Goal: Navigation & Orientation: Find specific page/section

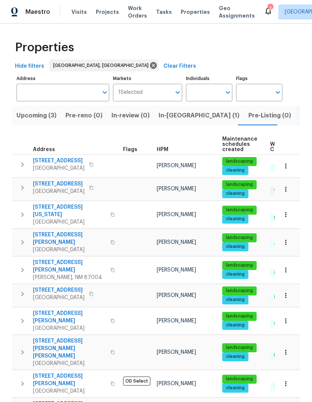
click at [168, 110] on span "In-[GEOGRAPHIC_DATA] (1)" at bounding box center [199, 115] width 81 height 10
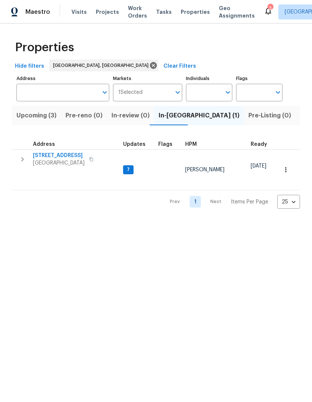
click at [67, 150] on td "4847 Longs Peak Rd NE Rio Rancho, NM 87144" at bounding box center [66, 159] width 108 height 19
click at [57, 153] on span "4847 Longs Peak Rd NE" at bounding box center [59, 155] width 52 height 7
click at [264, 12] on icon at bounding box center [268, 10] width 9 height 9
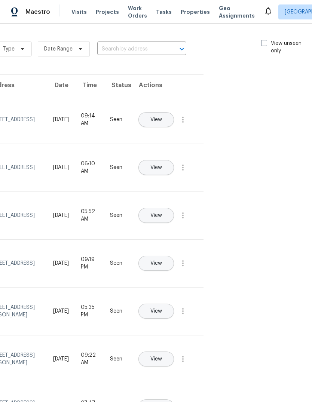
scroll to position [0, 84]
click at [263, 40] on span at bounding box center [264, 43] width 6 height 6
click at [263, 40] on input "View unseen only" at bounding box center [263, 42] width 5 height 5
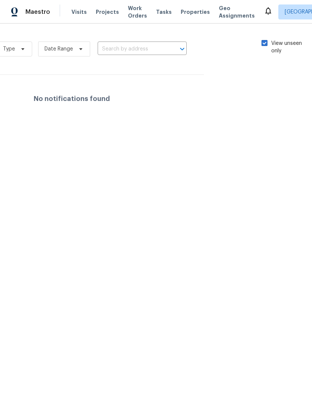
click at [263, 41] on span at bounding box center [264, 43] width 6 height 6
click at [263, 41] on input "View unseen only" at bounding box center [263, 42] width 5 height 5
checkbox input "false"
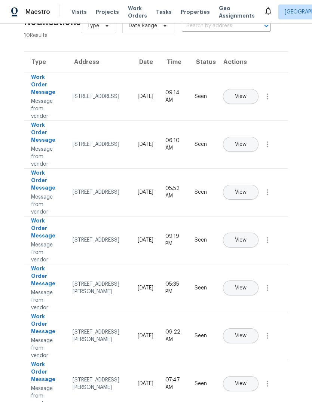
scroll to position [24, 0]
click at [182, 8] on span "Properties" at bounding box center [195, 11] width 29 height 7
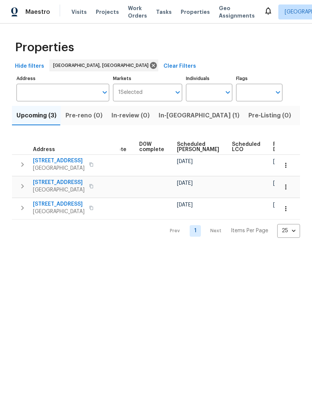
scroll to position [0, 187]
click at [133, 12] on span "Work Orders" at bounding box center [137, 11] width 19 height 15
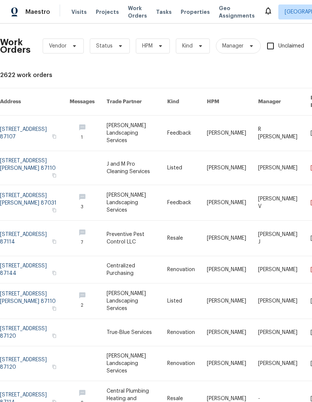
click at [192, 11] on span "Properties" at bounding box center [195, 11] width 29 height 7
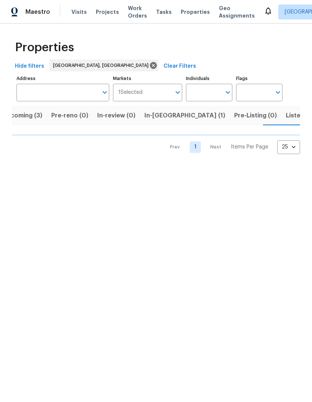
scroll to position [0, 15]
click at [285, 116] on span "Listed (24)" at bounding box center [301, 115] width 33 height 10
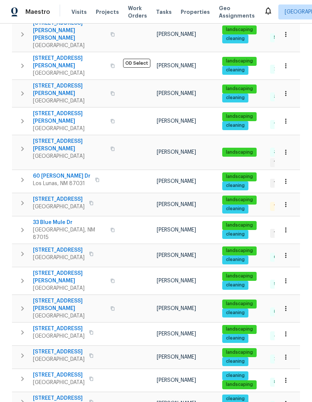
scroll to position [318, 0]
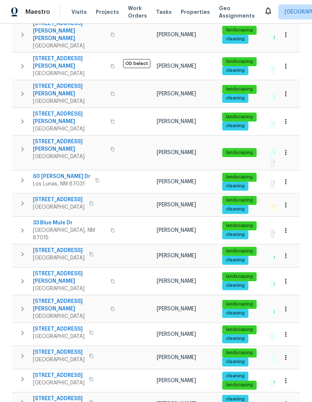
click at [64, 138] on span "[STREET_ADDRESS][PERSON_NAME]" at bounding box center [69, 145] width 73 height 15
click at [130, 13] on span "Work Orders" at bounding box center [137, 11] width 19 height 15
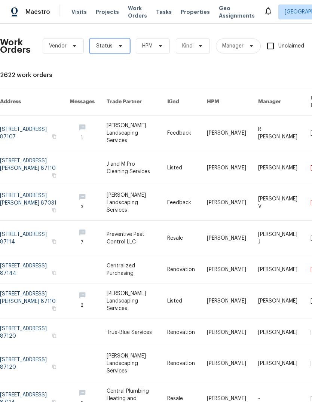
click at [117, 45] on icon at bounding box center [120, 46] width 6 height 6
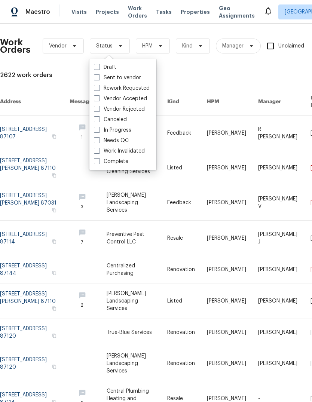
click at [123, 140] on label "Needs QC" at bounding box center [111, 140] width 35 height 7
click at [99, 140] on input "Needs QC" at bounding box center [96, 139] width 5 height 5
checkbox input "true"
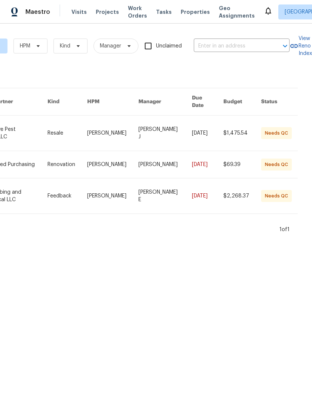
scroll to position [0, 132]
click at [47, 159] on link at bounding box center [13, 164] width 70 height 27
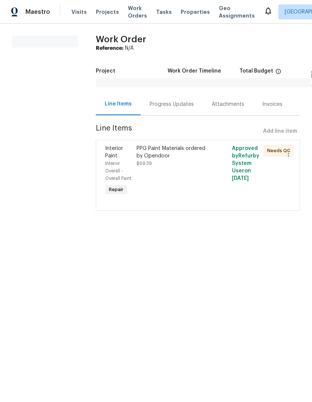
click at [182, 150] on div "PPG Paint Materials ordered by Opendoor" at bounding box center [174, 152] width 75 height 15
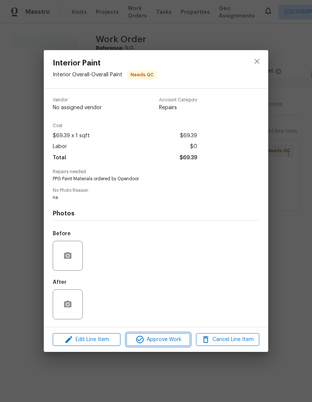
click at [168, 337] on span "Approve Work" at bounding box center [158, 339] width 59 height 9
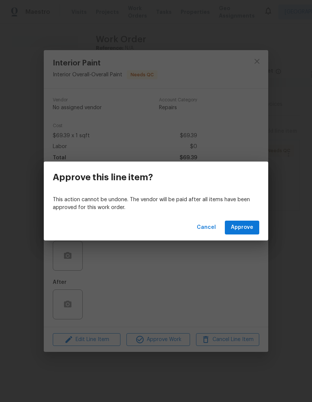
click at [239, 239] on div "Cancel Approve" at bounding box center [156, 228] width 224 height 26
click at [245, 227] on span "Approve" at bounding box center [242, 227] width 22 height 9
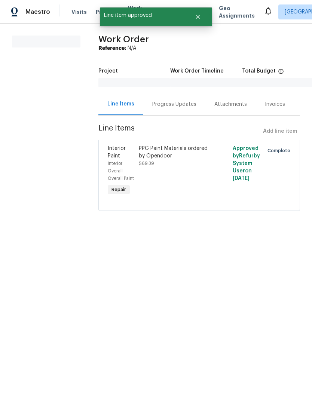
click at [61, 200] on section "All work orders" at bounding box center [46, 128] width 68 height 184
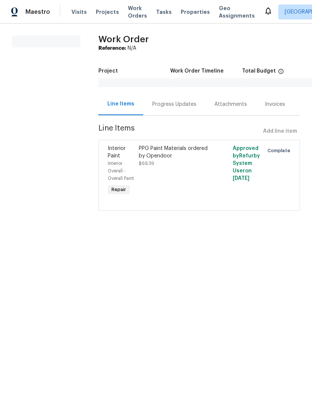
click at [133, 9] on span "Work Orders" at bounding box center [137, 11] width 19 height 15
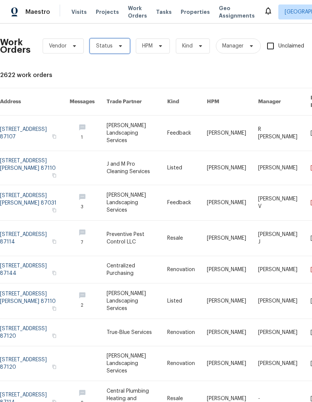
click at [119, 45] on icon at bounding box center [120, 46] width 6 height 6
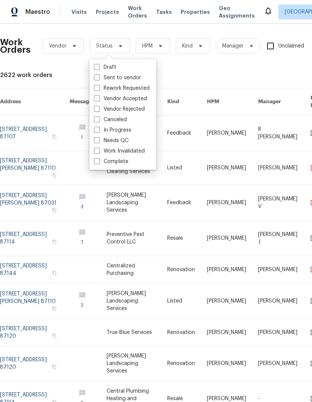
click at [125, 139] on label "Needs QC" at bounding box center [111, 140] width 35 height 7
click at [99, 139] on input "Needs QC" at bounding box center [96, 139] width 5 height 5
checkbox input "true"
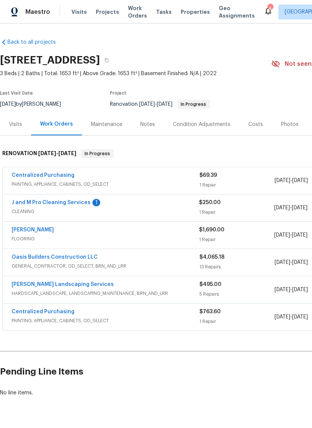
click at [56, 200] on link "J and M Pro Cleaning Services" at bounding box center [51, 202] width 79 height 5
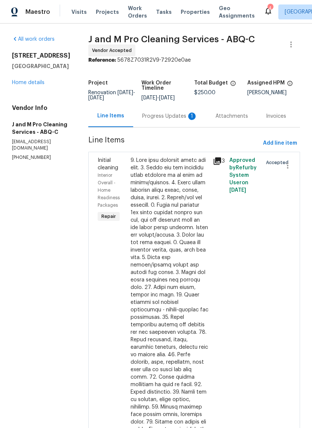
click at [124, 119] on div "Line Items" at bounding box center [110, 115] width 27 height 7
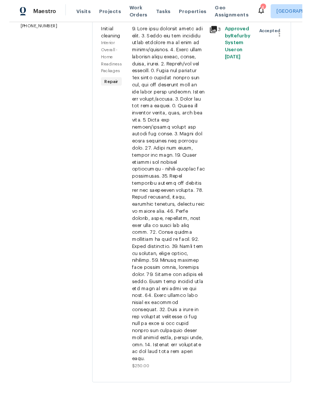
scroll to position [162, 0]
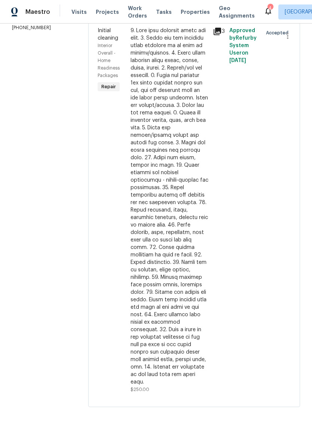
click at [174, 209] on div at bounding box center [170, 206] width 78 height 359
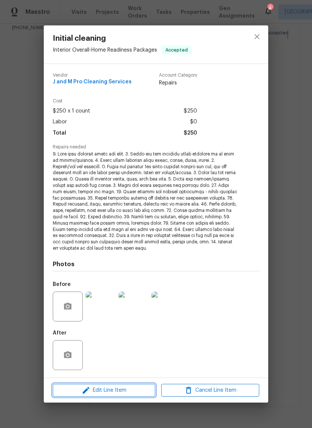
click at [98, 387] on span "Edit Line Item" at bounding box center [104, 390] width 98 height 9
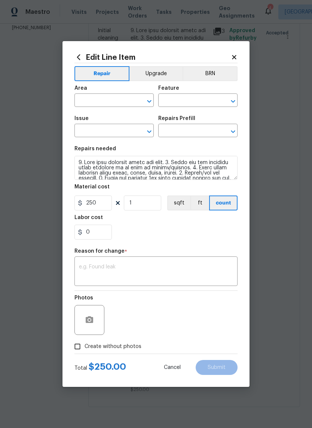
type input "Interior Overall"
type input "Home Readiness Packages"
type input "Initial cleaning"
type input "Initial cleaning $250.00"
click at [95, 234] on input "0" at bounding box center [92, 232] width 37 height 15
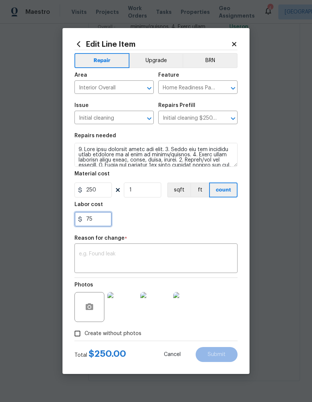
type input "75"
click at [88, 247] on div "x ​" at bounding box center [155, 259] width 163 height 28
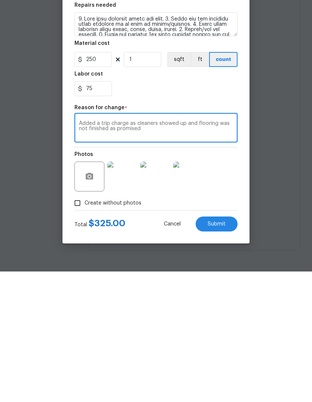
type textarea "Added a trip charge as cleaners showed up and flooring was not finished as prom…"
click at [218, 352] on span "Submit" at bounding box center [217, 355] width 18 height 6
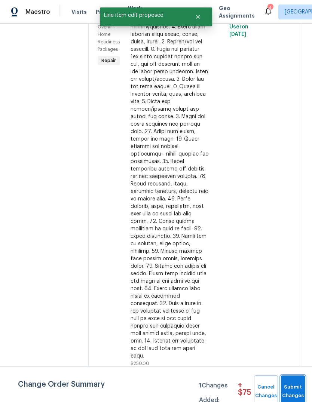
click at [292, 387] on span "Submit Changes" at bounding box center [293, 391] width 16 height 17
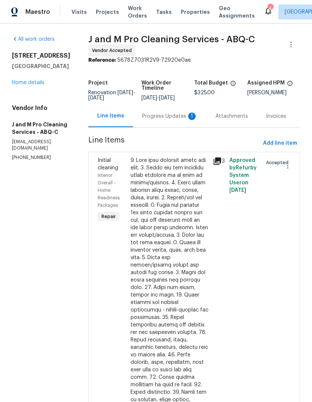
scroll to position [0, 0]
click at [170, 113] on div "Progress Updates 1" at bounding box center [169, 116] width 55 height 7
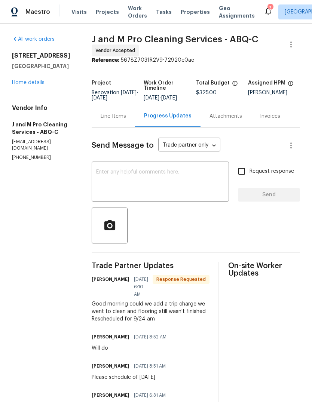
click at [158, 184] on textarea at bounding box center [160, 182] width 128 height 26
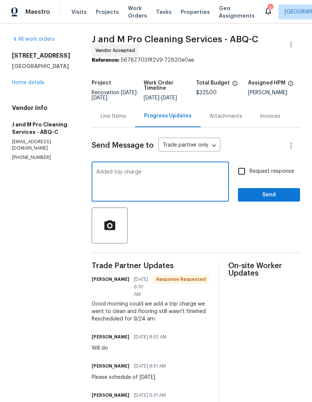
type textarea "Added trip charge"
click at [266, 197] on span "Send" at bounding box center [269, 194] width 50 height 9
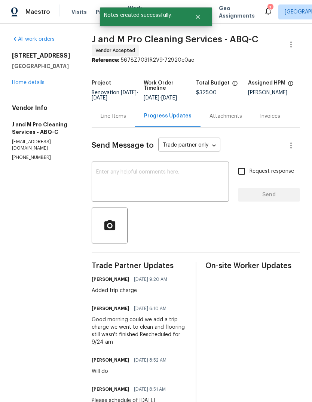
click at [264, 9] on icon at bounding box center [268, 10] width 9 height 9
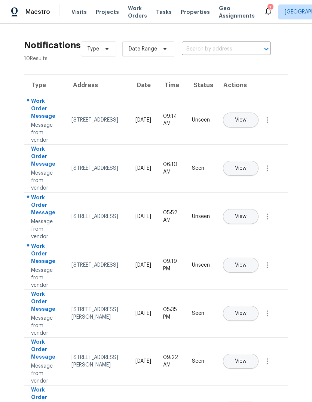
click at [246, 117] on span "View" at bounding box center [241, 120] width 12 height 6
click at [258, 212] on button "View" at bounding box center [241, 216] width 36 height 15
click at [258, 258] on button "View" at bounding box center [241, 265] width 36 height 15
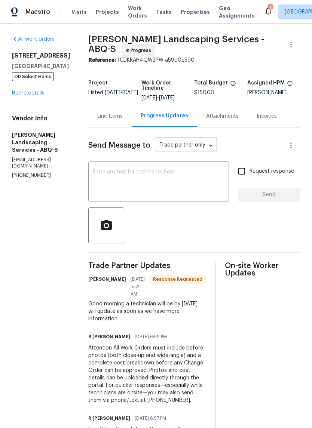
click at [123, 120] on div "Line Items" at bounding box center [109, 116] width 25 height 7
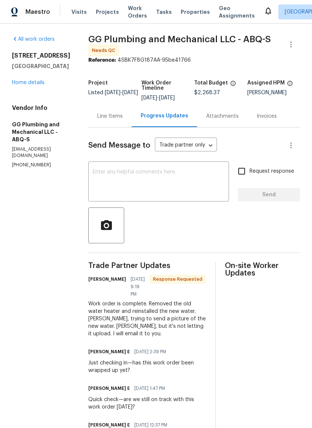
click at [123, 120] on div "Line Items" at bounding box center [109, 116] width 25 height 7
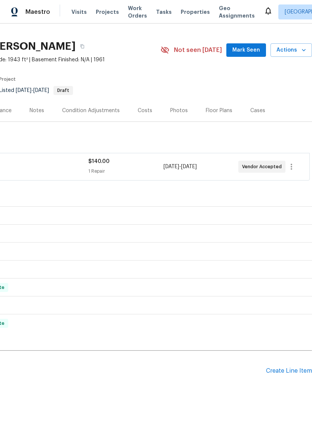
scroll to position [14, 111]
click at [244, 49] on span "Mark Seen" at bounding box center [246, 50] width 28 height 9
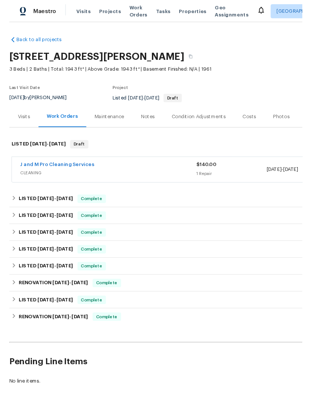
scroll to position [0, 0]
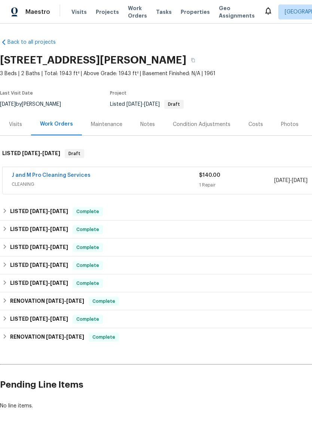
click at [46, 175] on link "J and M Pro Cleaning Services" at bounding box center [51, 175] width 79 height 5
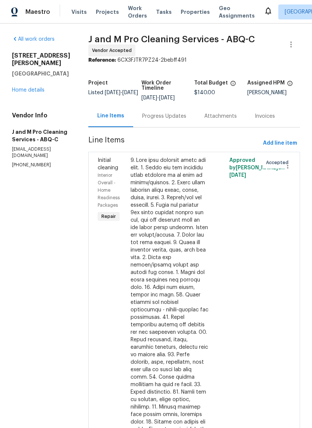
click at [174, 118] on div "Progress Updates" at bounding box center [164, 116] width 44 height 7
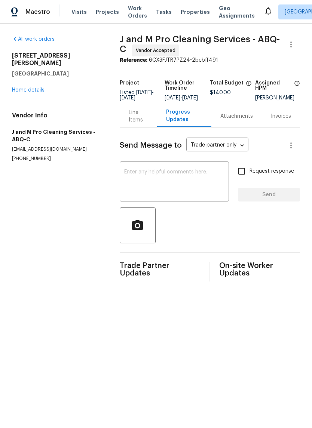
click at [143, 182] on textarea at bounding box center [174, 182] width 100 height 26
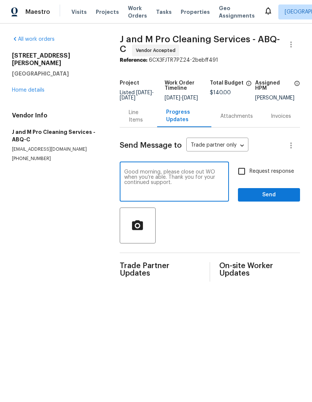
type textarea "Good morning, please close out WO when you’re able. Thank you for your continue…"
click at [274, 200] on span "Send" at bounding box center [269, 194] width 50 height 9
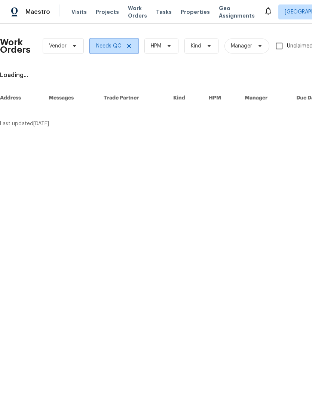
click at [126, 44] on icon at bounding box center [129, 46] width 6 height 6
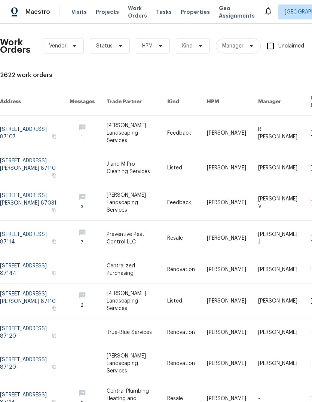
click at [187, 10] on span "Properties" at bounding box center [195, 11] width 29 height 7
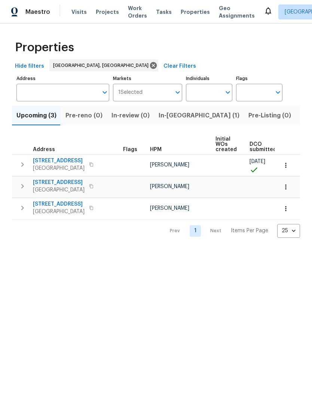
click at [300, 117] on span "Listed (24)" at bounding box center [316, 115] width 33 height 10
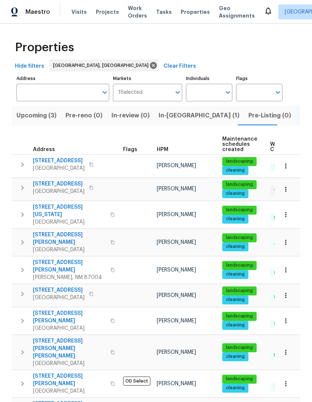
click at [51, 207] on span "[STREET_ADDRESS][US_STATE]" at bounding box center [69, 210] width 73 height 15
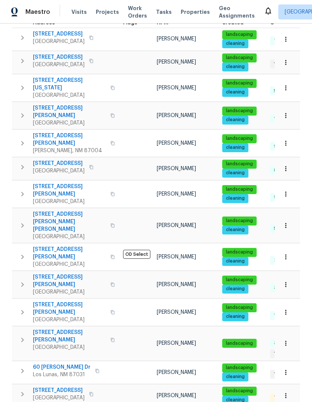
scroll to position [128, 0]
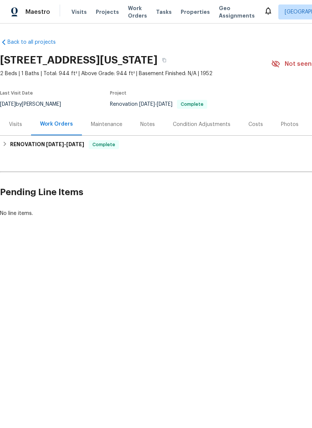
click at [251, 123] on div "Costs" at bounding box center [255, 124] width 15 height 7
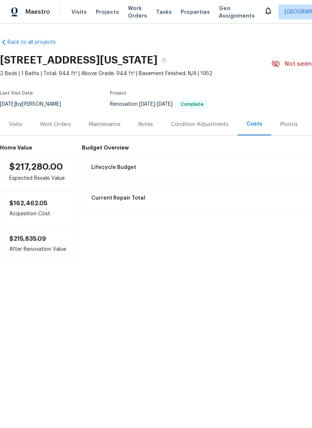
click at [282, 125] on div "Photos" at bounding box center [289, 124] width 18 height 7
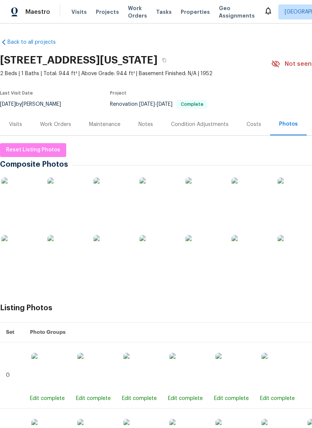
click at [18, 193] on img at bounding box center [19, 196] width 37 height 37
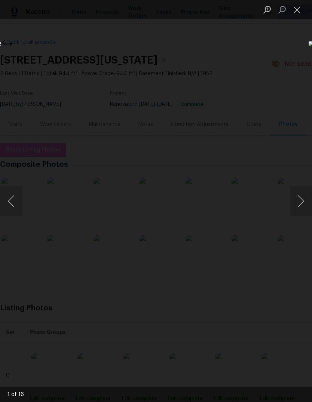
click at [245, 200] on img "Lightbox" at bounding box center [121, 201] width 248 height 320
click at [292, 203] on button "Next image" at bounding box center [300, 201] width 22 height 30
click at [297, 199] on button "Next image" at bounding box center [300, 201] width 22 height 30
click at [294, 203] on button "Next image" at bounding box center [300, 201] width 22 height 30
click at [292, 202] on button "Next image" at bounding box center [300, 201] width 22 height 30
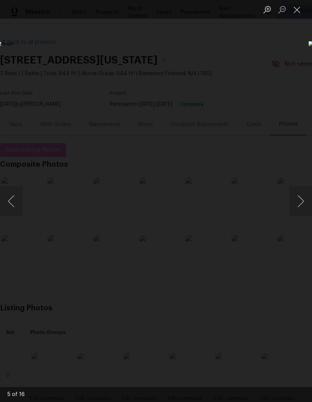
click at [293, 200] on button "Next image" at bounding box center [300, 201] width 22 height 30
click at [295, 200] on button "Next image" at bounding box center [300, 201] width 22 height 30
click at [297, 199] on button "Next image" at bounding box center [300, 201] width 22 height 30
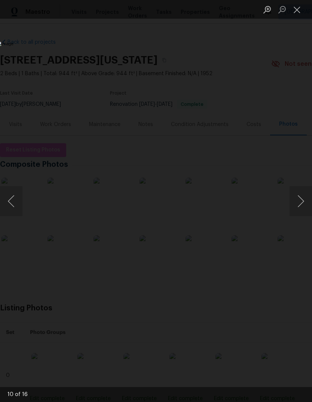
click at [295, 200] on button "Next image" at bounding box center [300, 201] width 22 height 30
click at [294, 201] on button "Next image" at bounding box center [300, 201] width 22 height 30
click at [295, 201] on button "Next image" at bounding box center [300, 201] width 22 height 30
click at [294, 201] on button "Next image" at bounding box center [300, 201] width 22 height 30
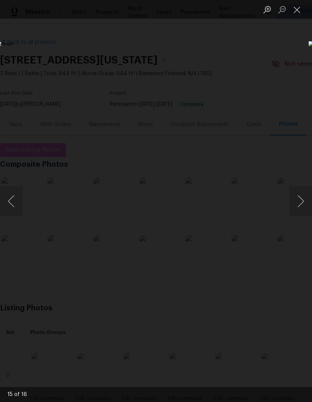
click at [293, 202] on button "Next image" at bounding box center [300, 201] width 22 height 30
click at [297, 201] on button "Next image" at bounding box center [300, 201] width 22 height 30
click at [297, 200] on button "Next image" at bounding box center [300, 201] width 22 height 30
click at [295, 202] on button "Next image" at bounding box center [300, 201] width 22 height 30
click at [294, 207] on button "Next image" at bounding box center [300, 201] width 22 height 30
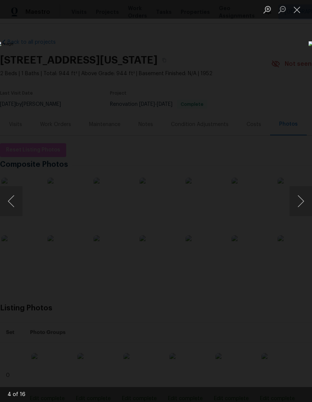
click at [294, 207] on button "Next image" at bounding box center [300, 201] width 22 height 30
click at [294, 206] on button "Next image" at bounding box center [300, 201] width 22 height 30
click at [296, 7] on button "Close lightbox" at bounding box center [296, 9] width 15 height 13
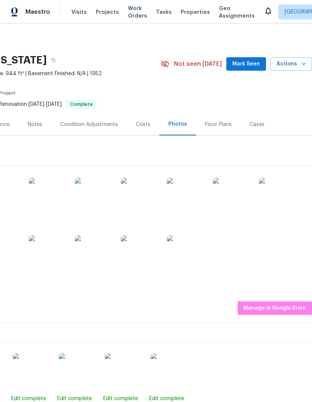
scroll to position [0, 111]
click at [250, 63] on span "Mark Seen" at bounding box center [246, 63] width 28 height 9
